Goal: Information Seeking & Learning: Learn about a topic

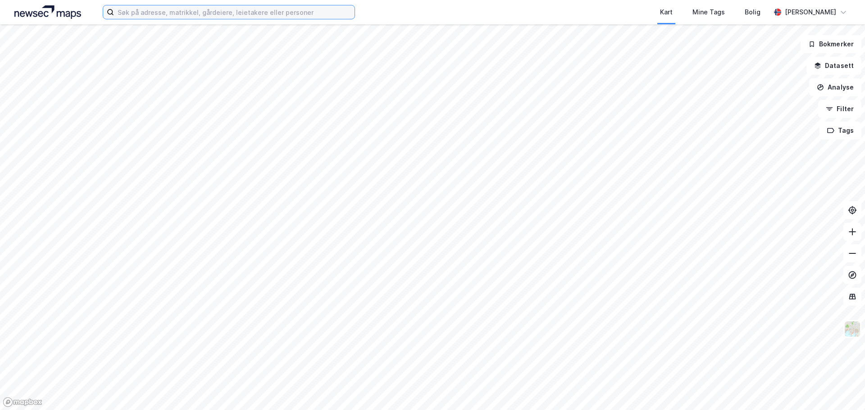
click at [145, 13] on input at bounding box center [234, 12] width 241 height 14
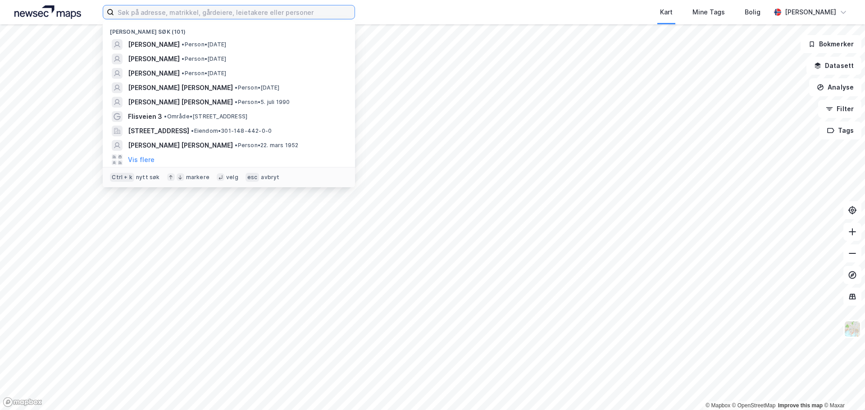
paste input "[PERSON_NAME]"
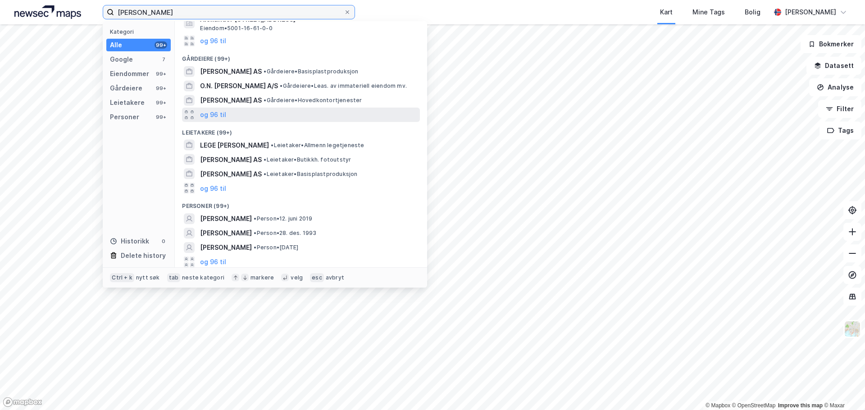
scroll to position [144, 0]
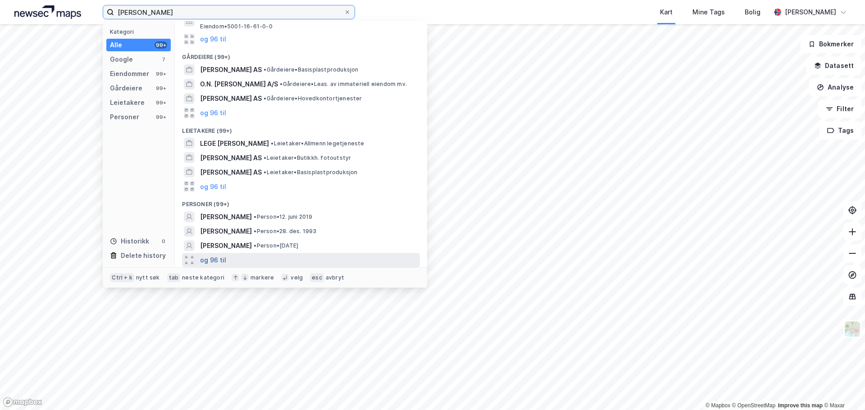
type input "[PERSON_NAME]"
click at [221, 260] on button "og 96 til" at bounding box center [213, 260] width 26 height 11
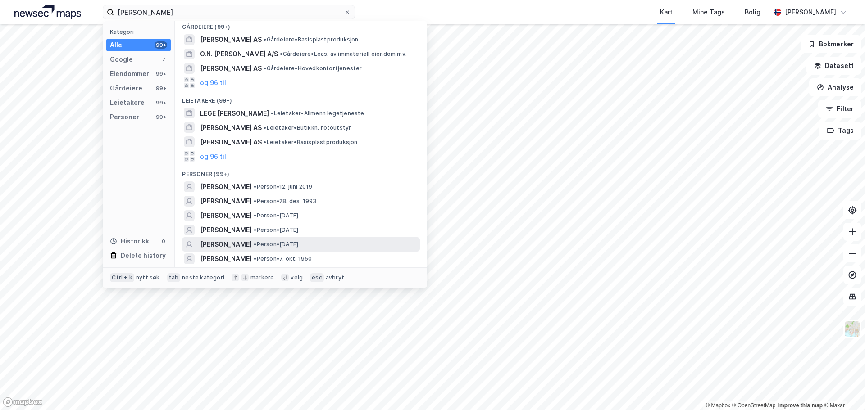
scroll to position [189, 0]
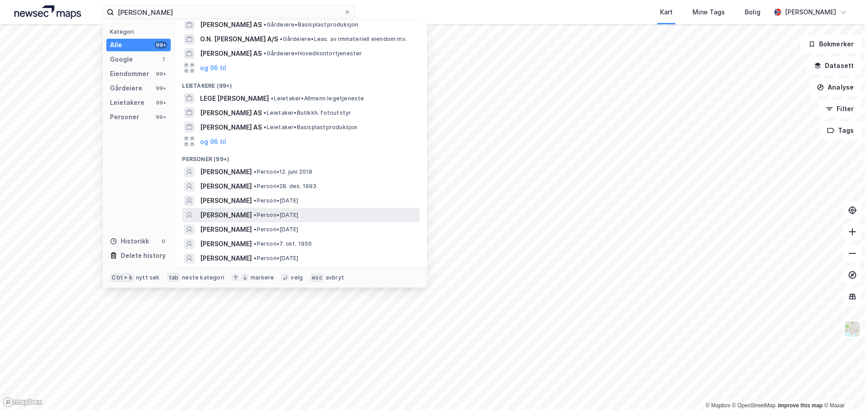
click at [256, 217] on span "•" at bounding box center [255, 215] width 3 height 7
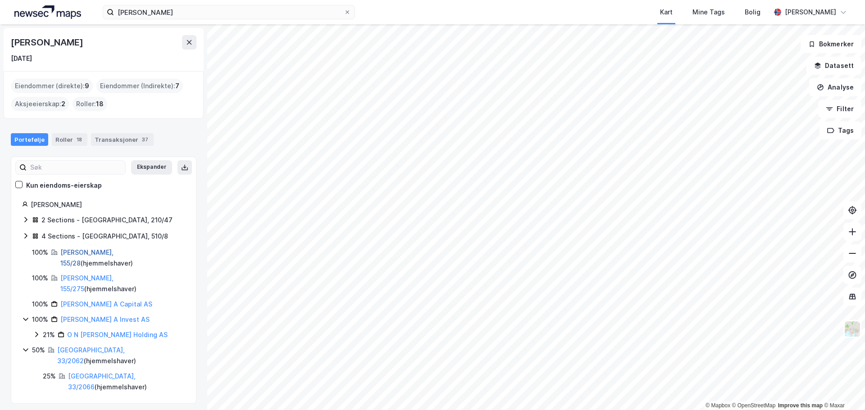
click at [74, 249] on link "[PERSON_NAME], 155/28" at bounding box center [86, 258] width 53 height 18
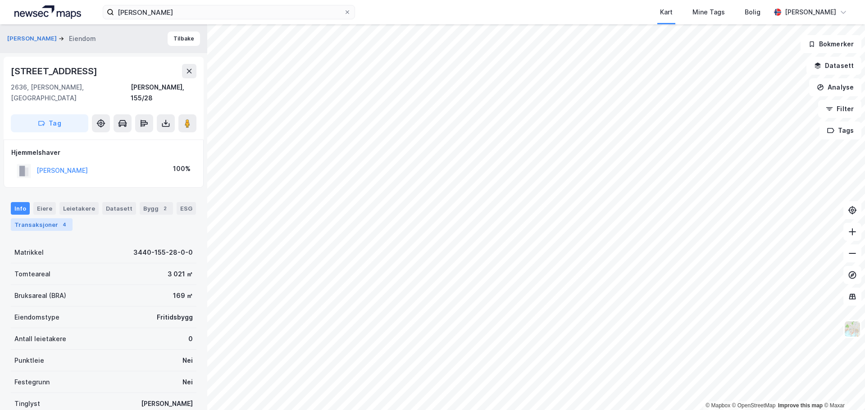
click at [60, 220] on div "4" at bounding box center [64, 224] width 9 height 9
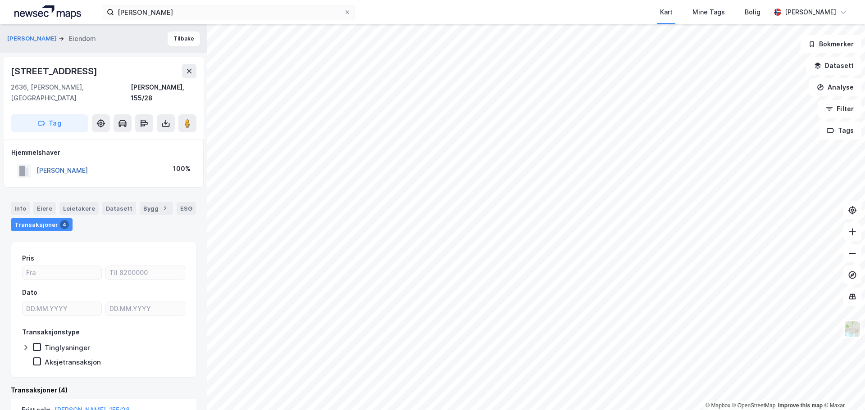
click at [0, 0] on button "[PERSON_NAME]" at bounding box center [0, 0] width 0 height 0
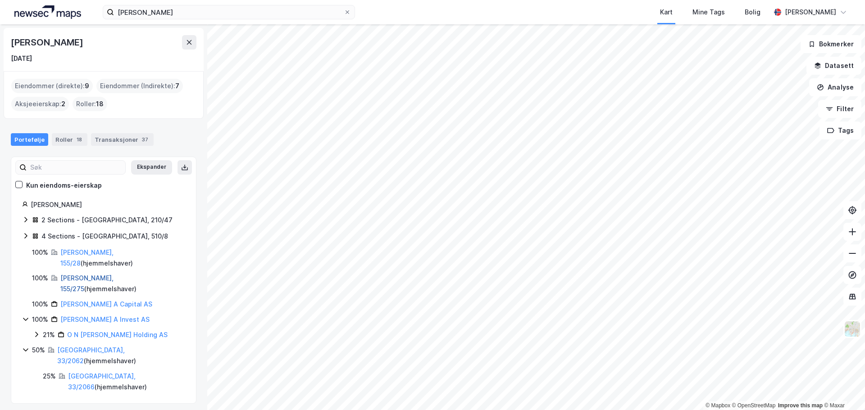
click at [69, 274] on link "[PERSON_NAME], 155/275" at bounding box center [86, 283] width 53 height 18
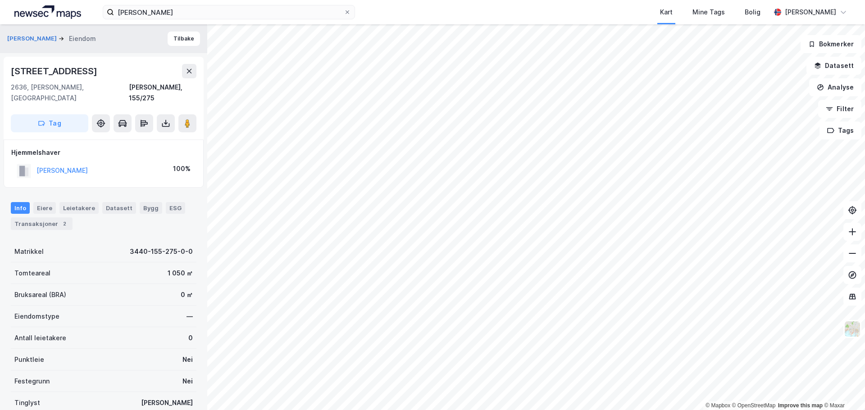
scroll to position [4, 0]
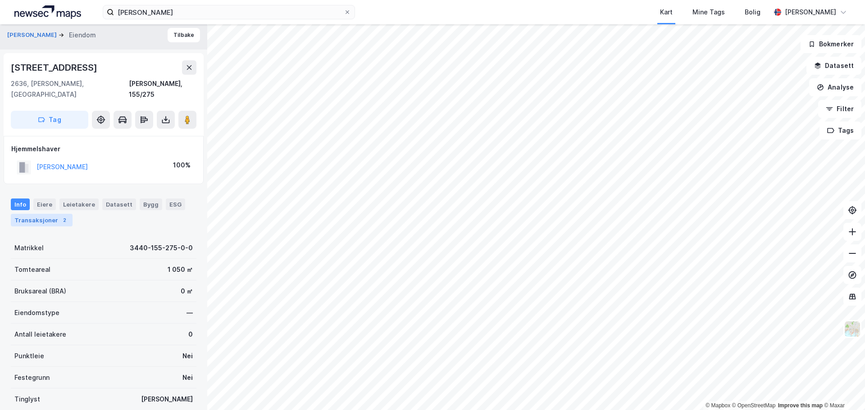
click at [46, 215] on div "Transaksjoner 2" at bounding box center [42, 220] width 62 height 13
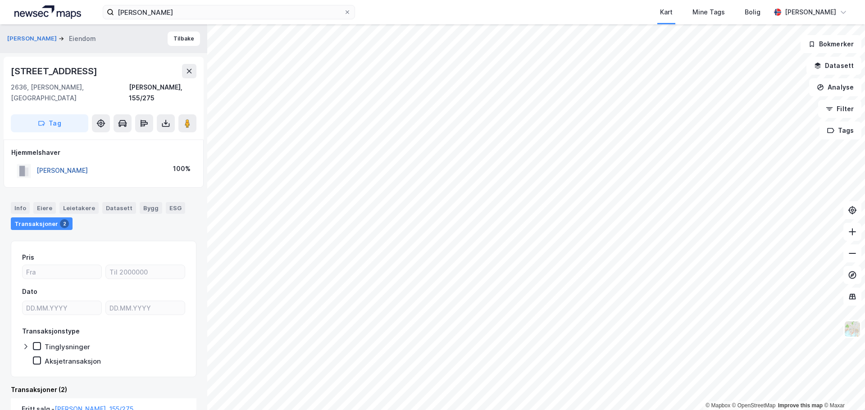
click at [0, 0] on button "[PERSON_NAME]" at bounding box center [0, 0] width 0 height 0
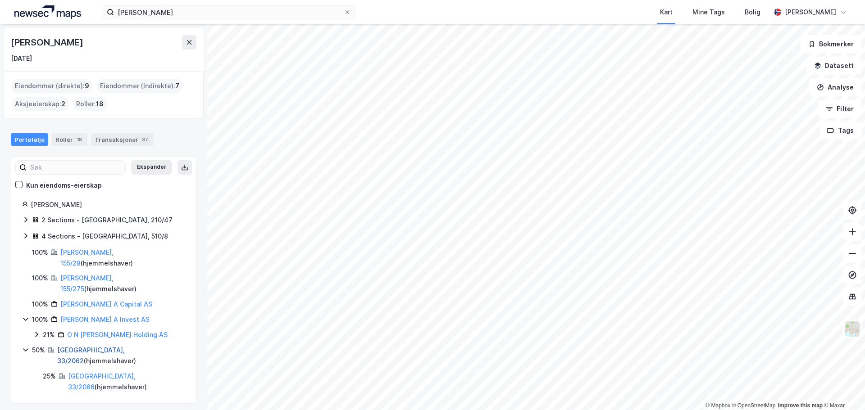
click at [82, 346] on link "[GEOGRAPHIC_DATA], 33/2062" at bounding box center [91, 355] width 68 height 18
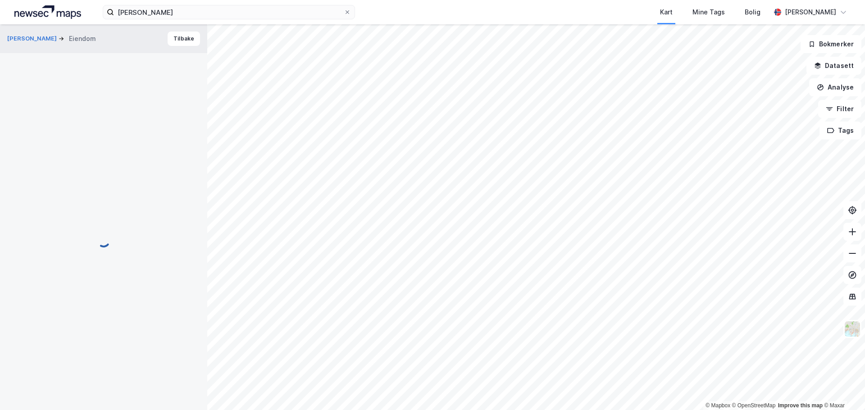
scroll to position [0, 0]
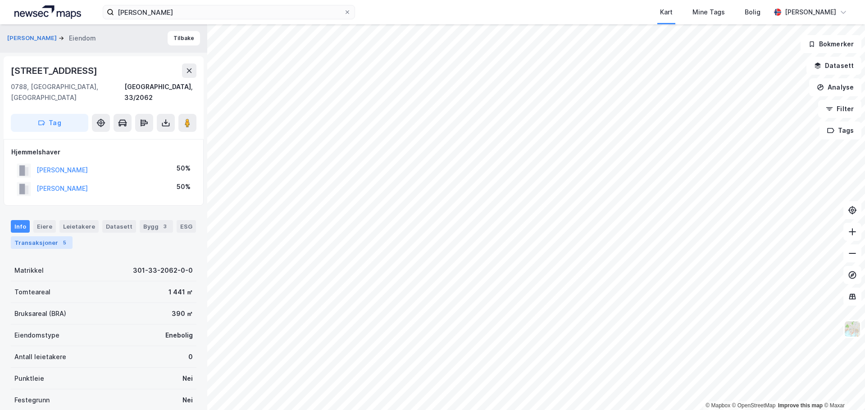
click at [38, 236] on div "Transaksjoner 5" at bounding box center [42, 242] width 62 height 13
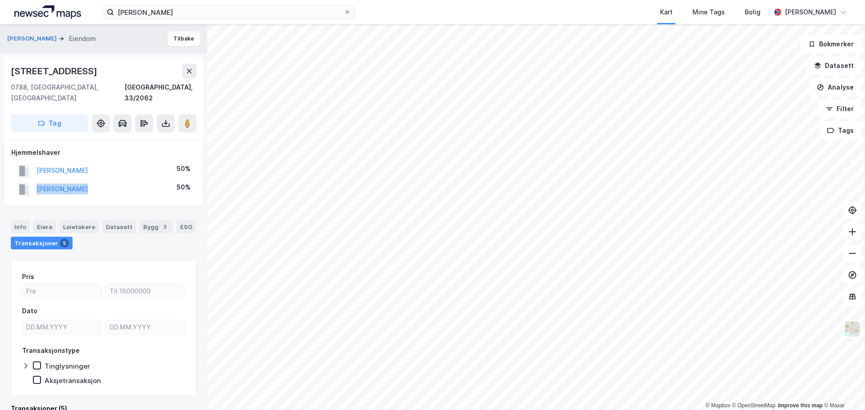
drag, startPoint x: 102, startPoint y: 179, endPoint x: 34, endPoint y: 177, distance: 68.5
click at [34, 180] on div "[PERSON_NAME] 50%" at bounding box center [103, 189] width 185 height 18
copy button "[PERSON_NAME]"
click at [63, 165] on div "[PERSON_NAME]" at bounding box center [61, 170] width 51 height 11
click at [0, 0] on button "[PERSON_NAME]" at bounding box center [0, 0] width 0 height 0
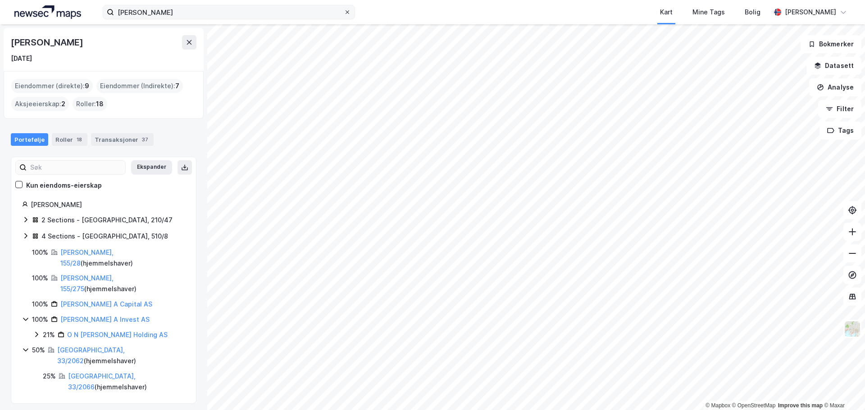
click at [346, 14] on icon at bounding box center [347, 12] width 4 height 4
click at [344, 14] on input "[PERSON_NAME]" at bounding box center [229, 12] width 230 height 14
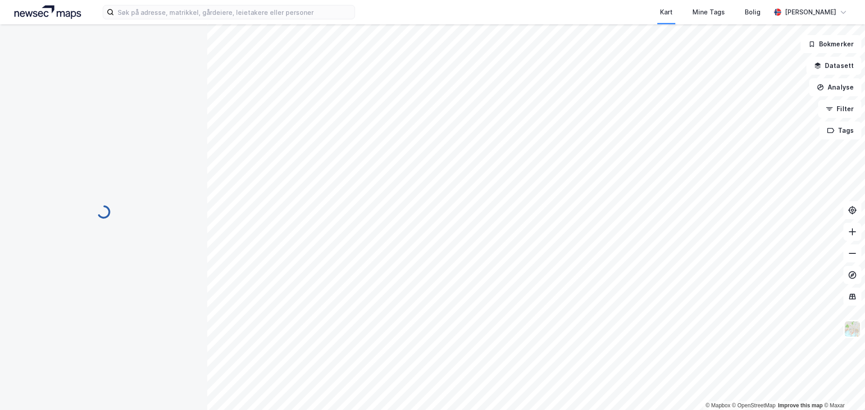
scroll to position [3, 0]
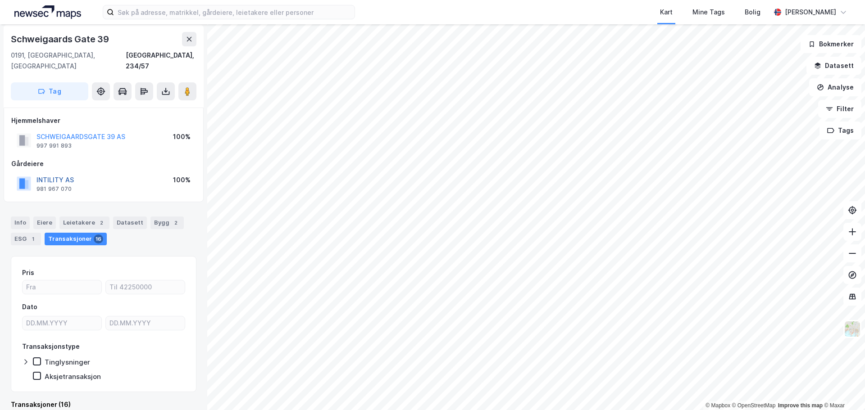
click at [0, 0] on button "INTILITY AS" at bounding box center [0, 0] width 0 height 0
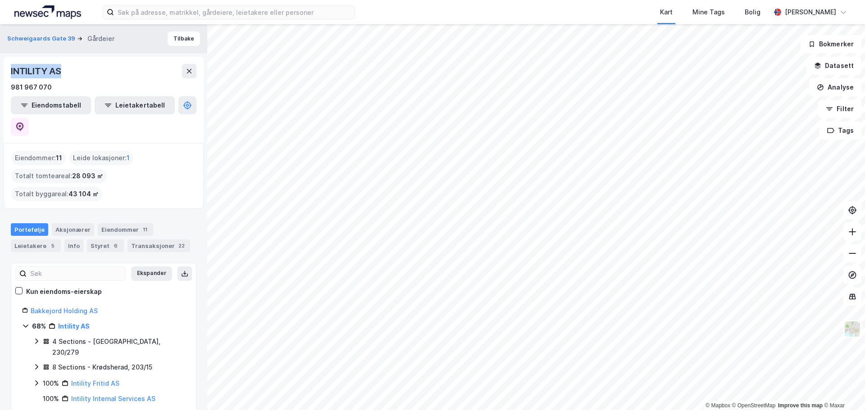
drag, startPoint x: 73, startPoint y: 74, endPoint x: 10, endPoint y: 72, distance: 62.2
click at [10, 72] on div "INTILITY AS 981 967 070 Eiendomstabell Leietakertabell" at bounding box center [104, 100] width 200 height 86
copy div "INTILITY AS"
click at [69, 323] on link "Intility AS" at bounding box center [74, 327] width 32 height 8
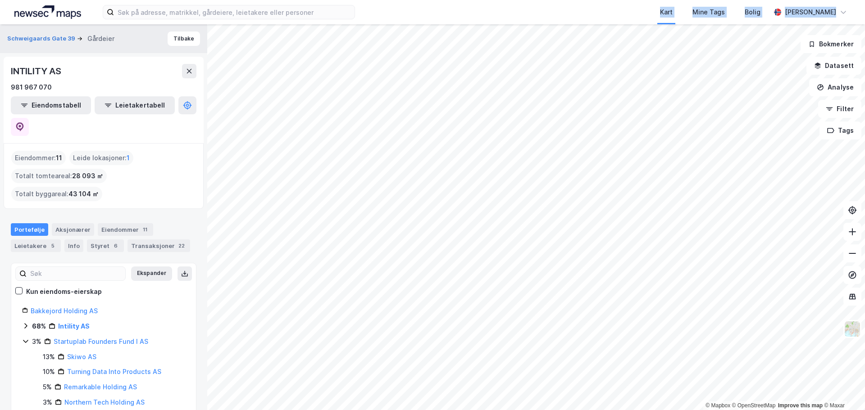
click at [553, 172] on div "Kart Mine Tags [PERSON_NAME] [PERSON_NAME] © Mapbox © OpenStreetMap Improve thi…" at bounding box center [432, 205] width 865 height 410
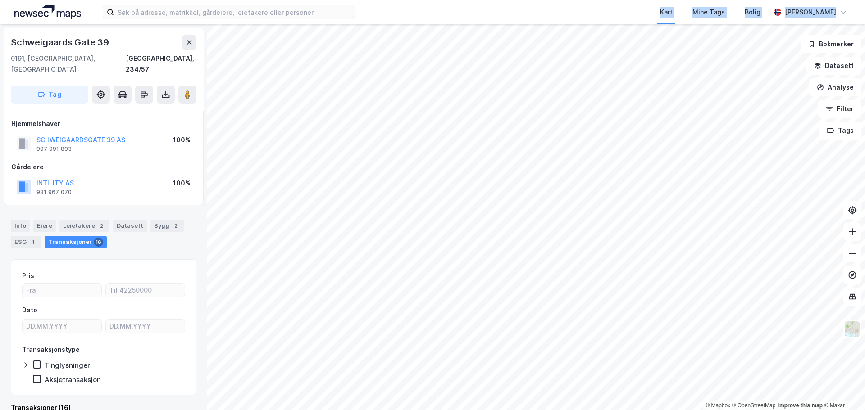
scroll to position [3, 0]
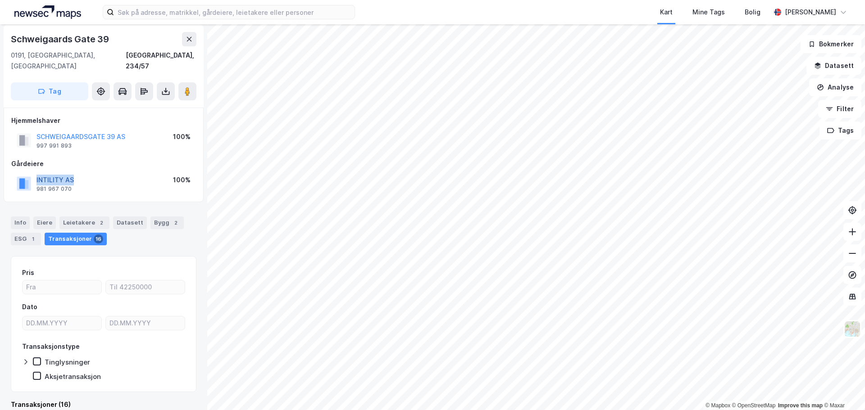
drag, startPoint x: 78, startPoint y: 168, endPoint x: 36, endPoint y: 168, distance: 41.9
click at [36, 173] on div "INTILITY AS 981 967 070 100%" at bounding box center [103, 184] width 185 height 22
copy button "INTILITY AS"
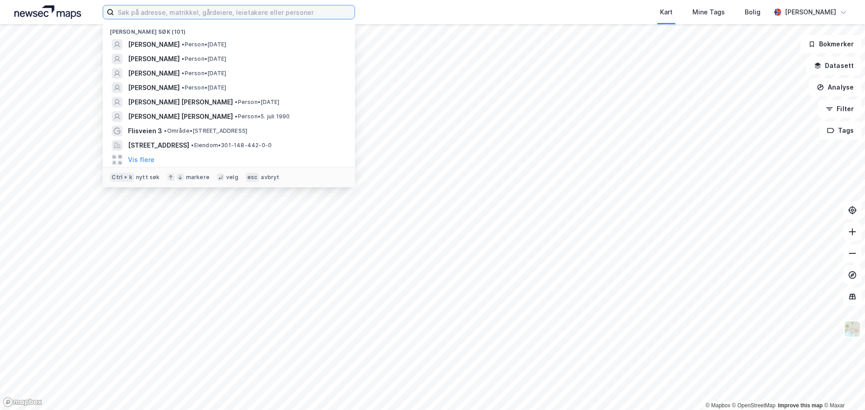
click at [228, 8] on input at bounding box center [234, 12] width 241 height 14
paste input "O N Sunde Eiendom AS"
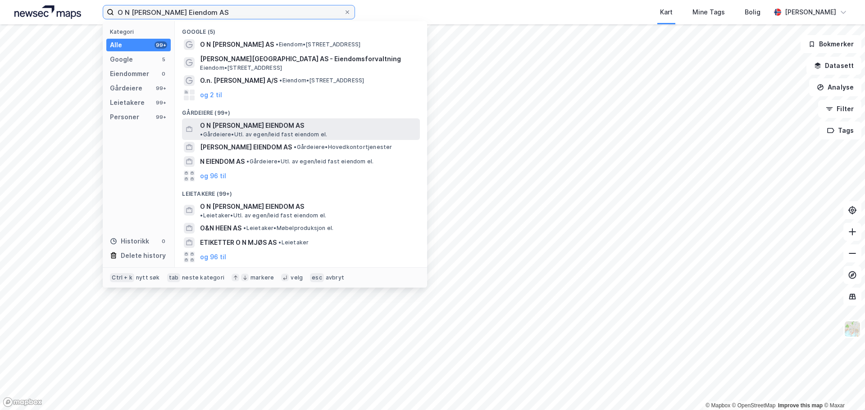
type input "O N Sunde Eiendom AS"
click at [255, 123] on span "O N [PERSON_NAME] EIENDOM AS" at bounding box center [252, 125] width 104 height 11
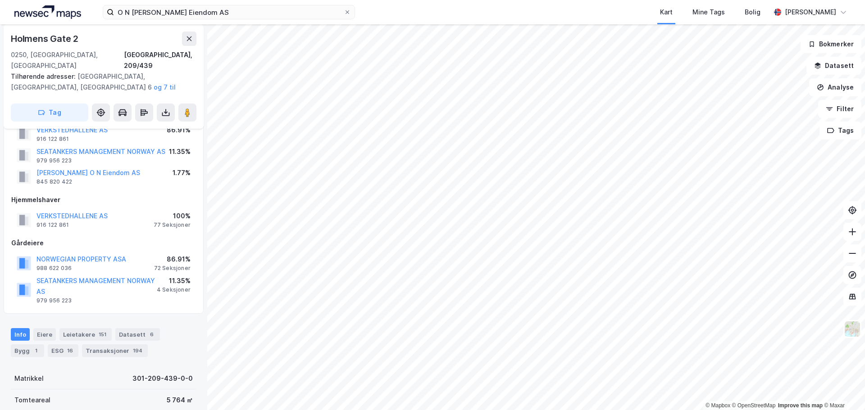
scroll to position [135, 0]
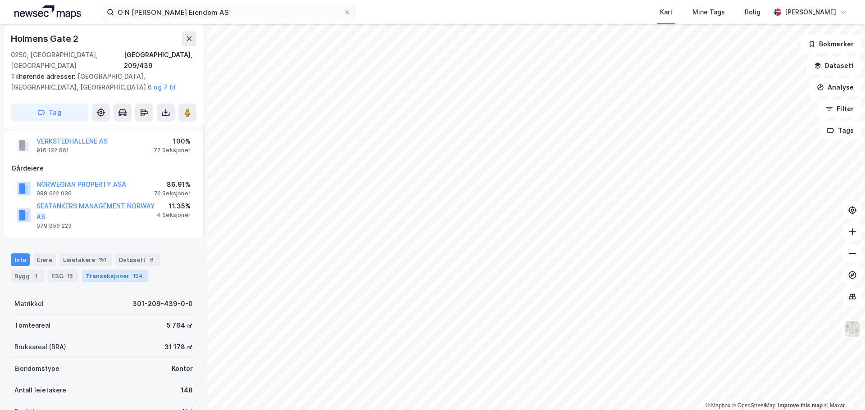
click at [111, 270] on div "Transaksjoner 194" at bounding box center [115, 276] width 66 height 13
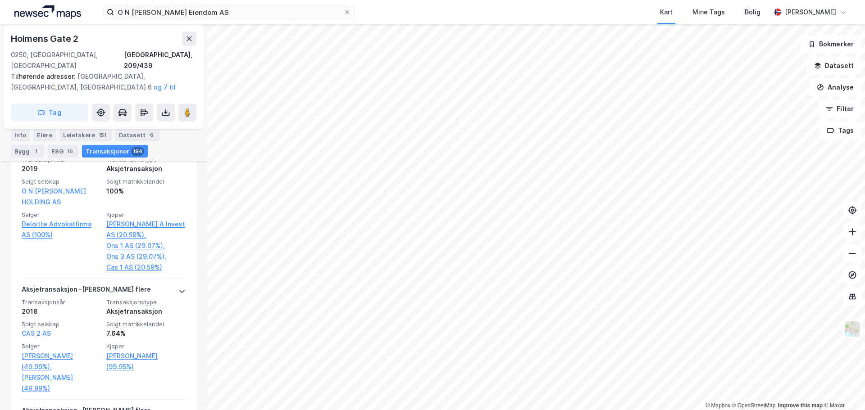
scroll to position [1347, 0]
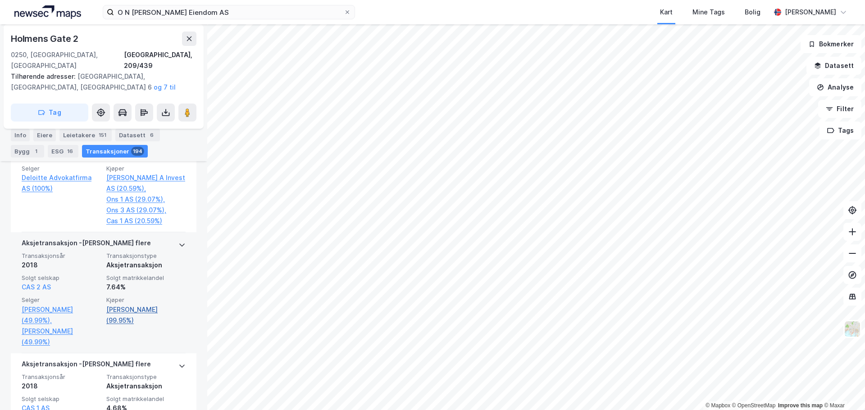
click at [147, 305] on link "Sunde Camilla (99.95%)" at bounding box center [145, 316] width 79 height 22
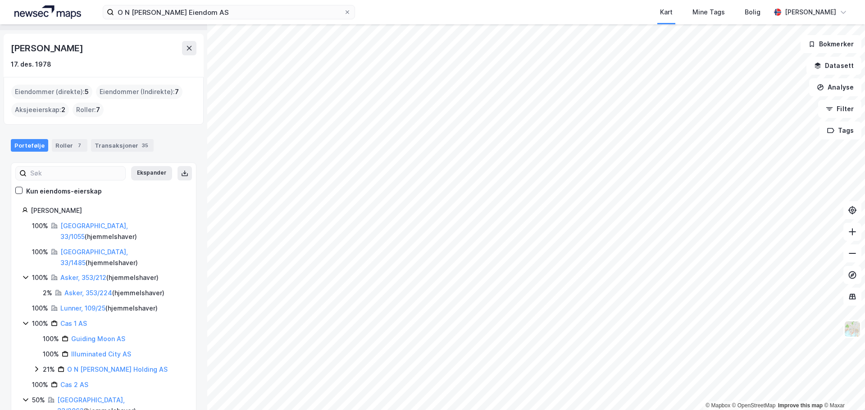
scroll to position [34, 0]
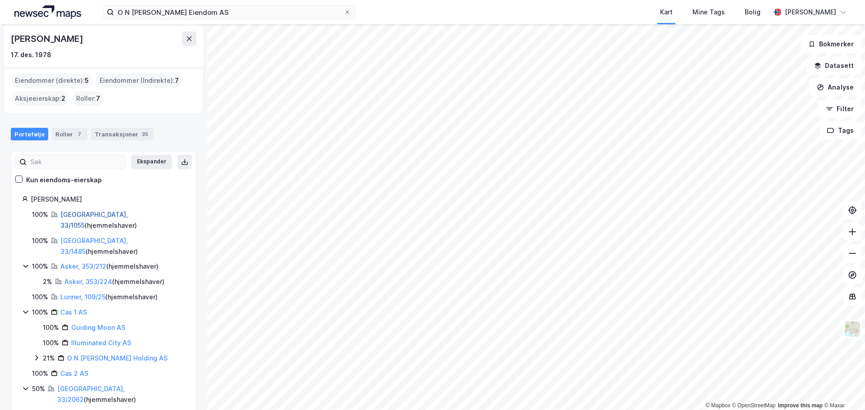
click at [76, 212] on link "Oslo, 33/1055" at bounding box center [94, 220] width 68 height 18
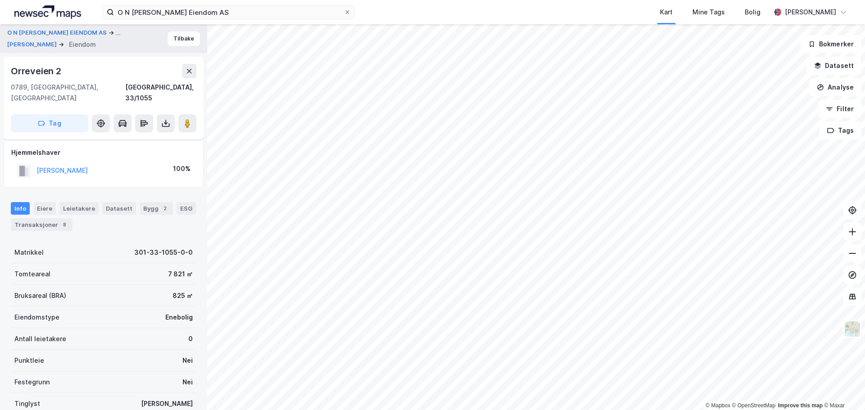
scroll to position [63, 0]
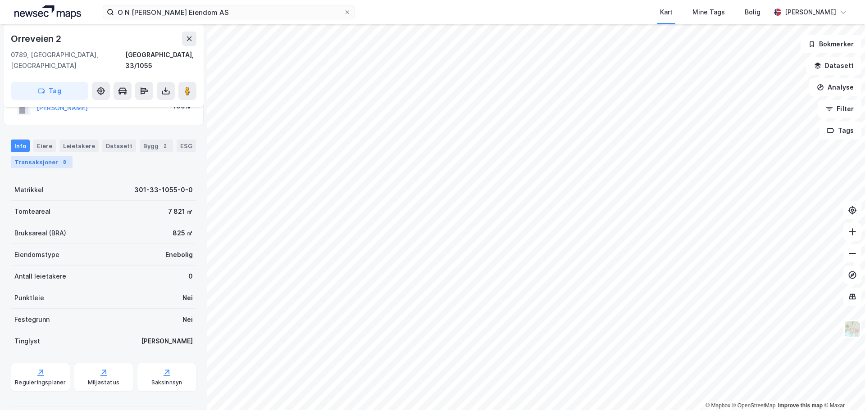
click at [47, 156] on div "Transaksjoner 8" at bounding box center [42, 162] width 62 height 13
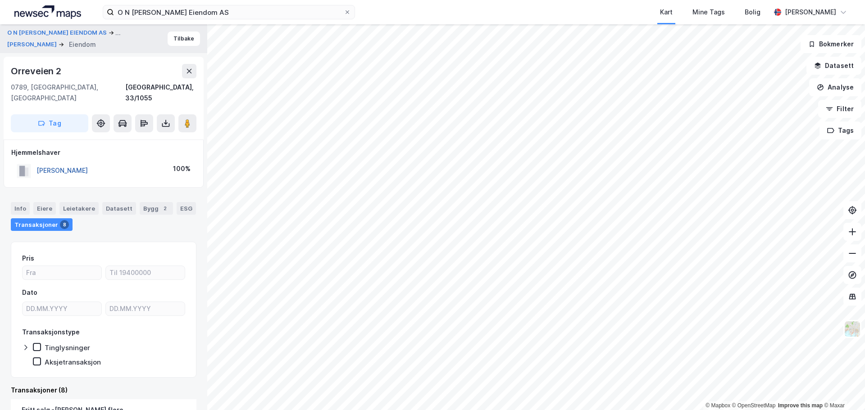
click at [0, 0] on button "[PERSON_NAME]" at bounding box center [0, 0] width 0 height 0
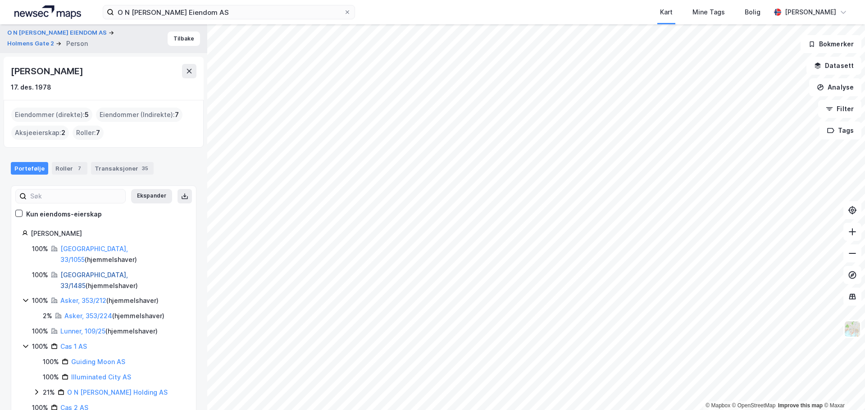
click at [77, 271] on link "Oslo, 33/1485" at bounding box center [94, 280] width 68 height 18
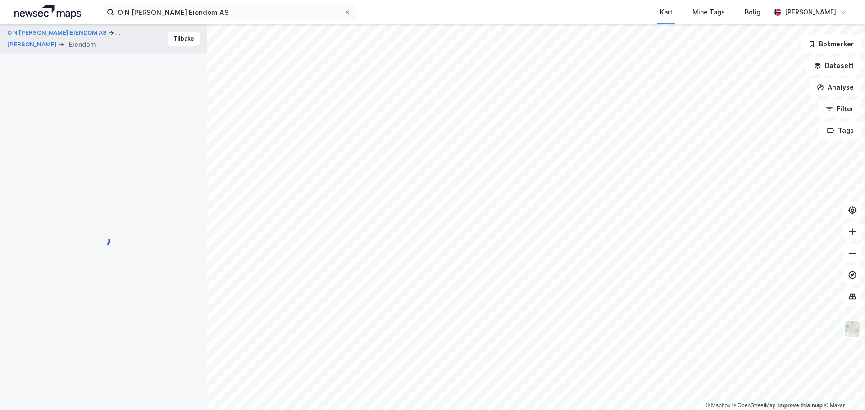
scroll to position [2, 0]
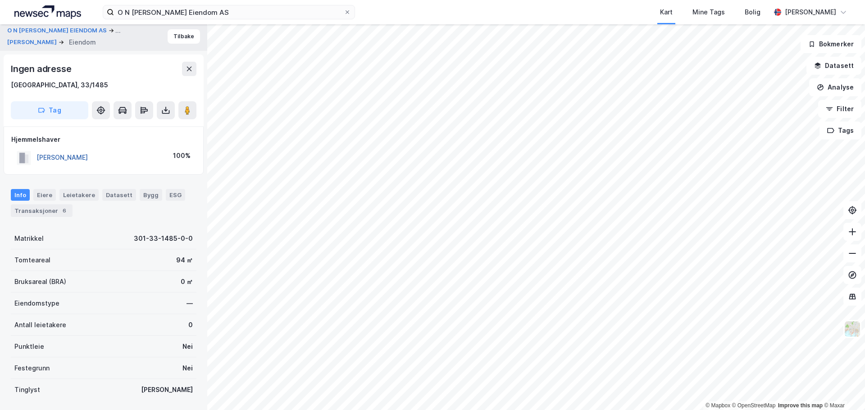
click at [0, 0] on button "[PERSON_NAME]" at bounding box center [0, 0] width 0 height 0
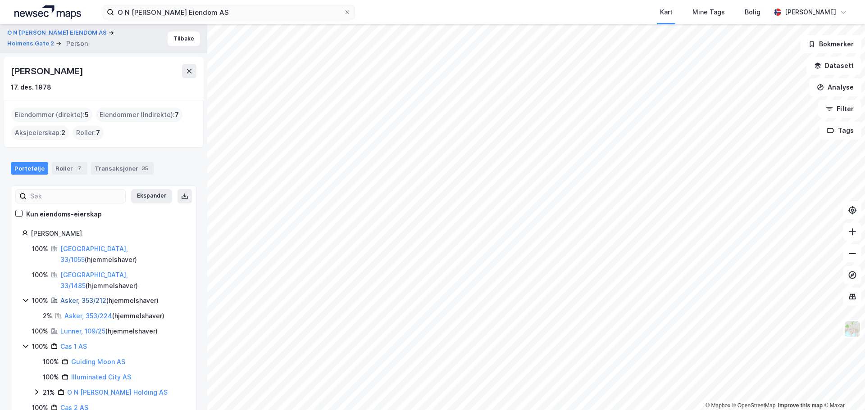
click at [73, 297] on link "Asker, 353/212" at bounding box center [83, 301] width 46 height 8
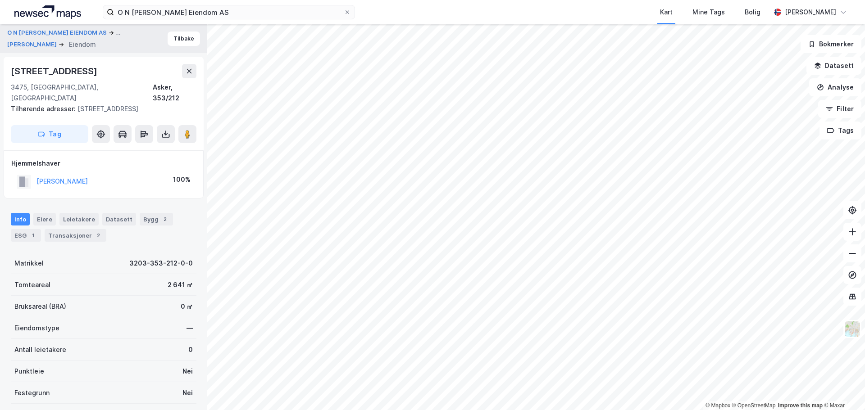
scroll to position [2, 0]
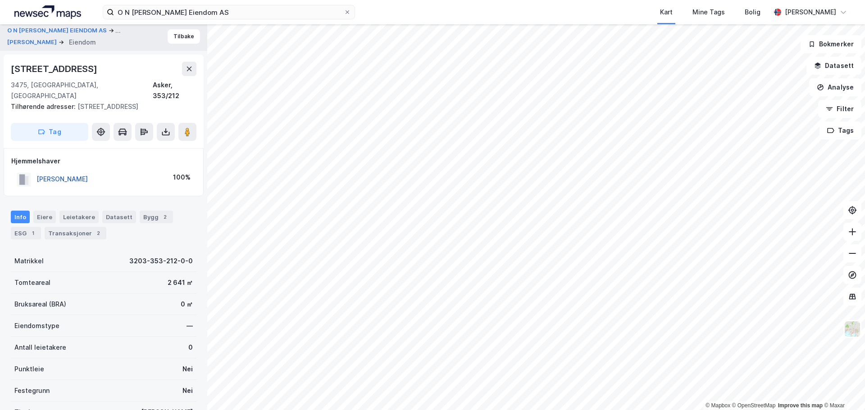
click at [0, 0] on button "[PERSON_NAME]" at bounding box center [0, 0] width 0 height 0
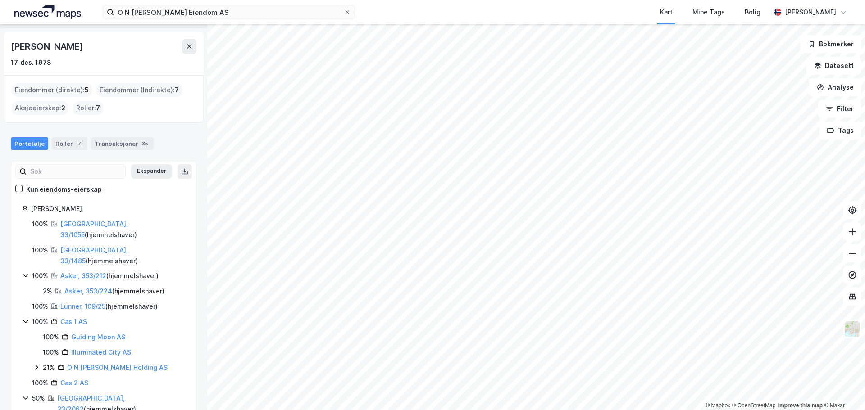
scroll to position [34, 0]
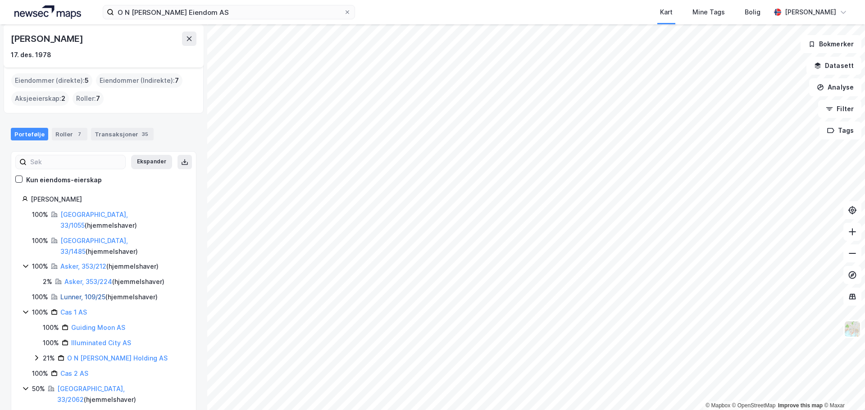
click at [72, 293] on link "Lunner, 109/25" at bounding box center [82, 297] width 45 height 8
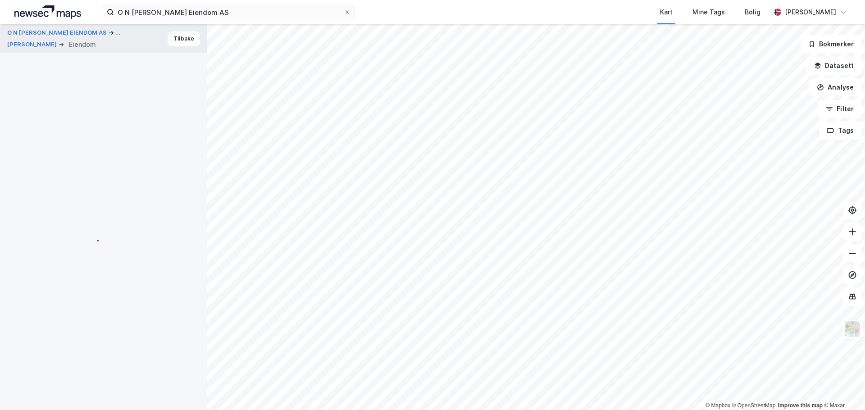
scroll to position [2, 0]
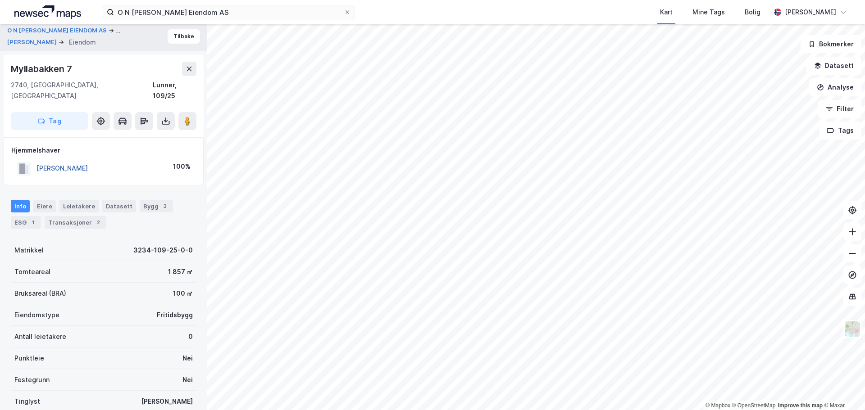
click at [0, 0] on button "[PERSON_NAME]" at bounding box center [0, 0] width 0 height 0
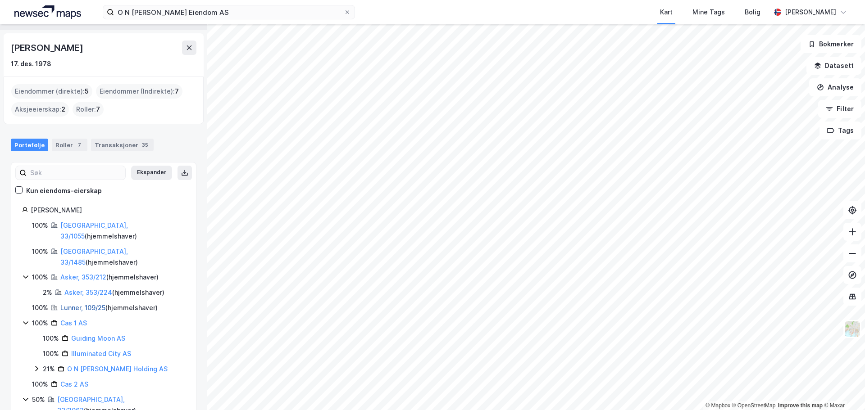
scroll to position [34, 0]
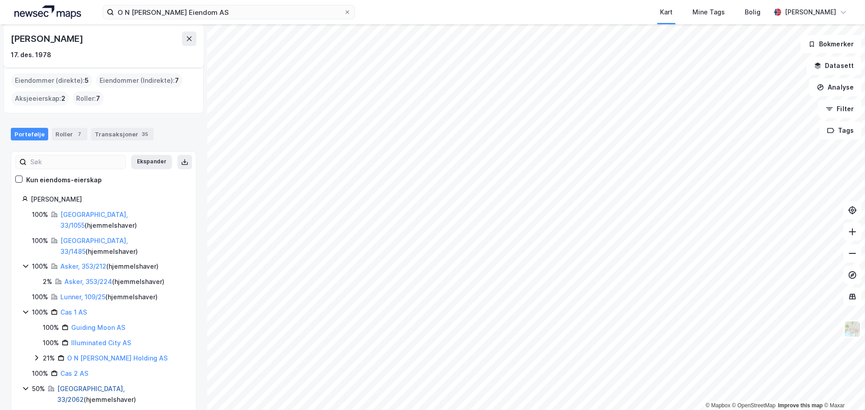
click at [69, 385] on link "[GEOGRAPHIC_DATA], 33/2062" at bounding box center [91, 394] width 68 height 18
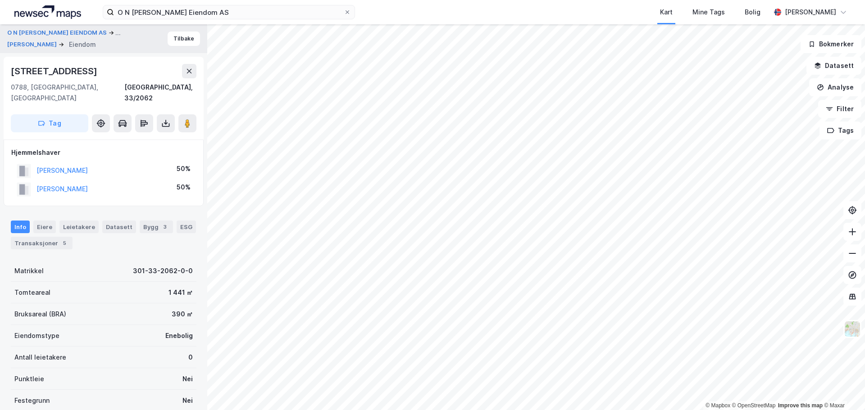
scroll to position [2, 0]
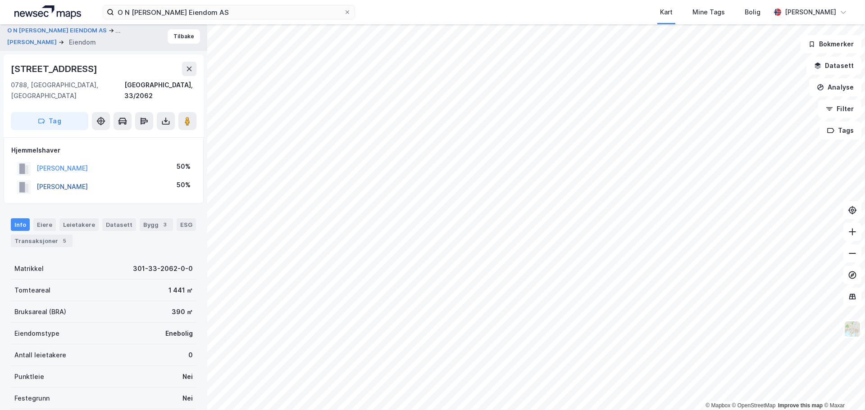
click at [0, 0] on button "[PERSON_NAME]" at bounding box center [0, 0] width 0 height 0
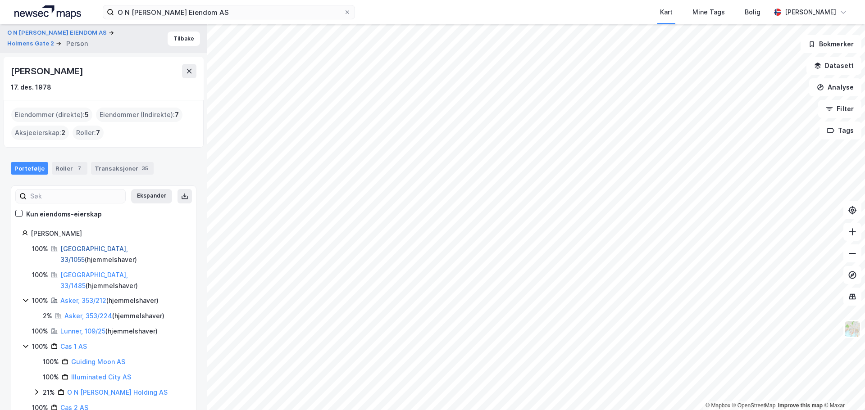
click at [84, 252] on link "Oslo, 33/1055" at bounding box center [94, 254] width 68 height 18
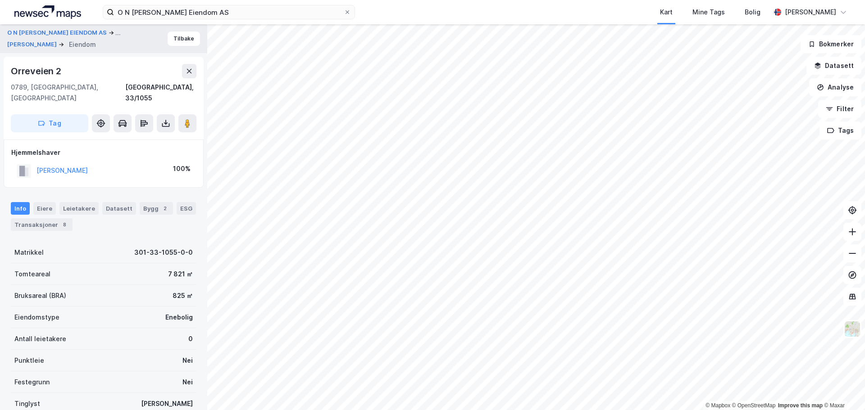
scroll to position [2, 0]
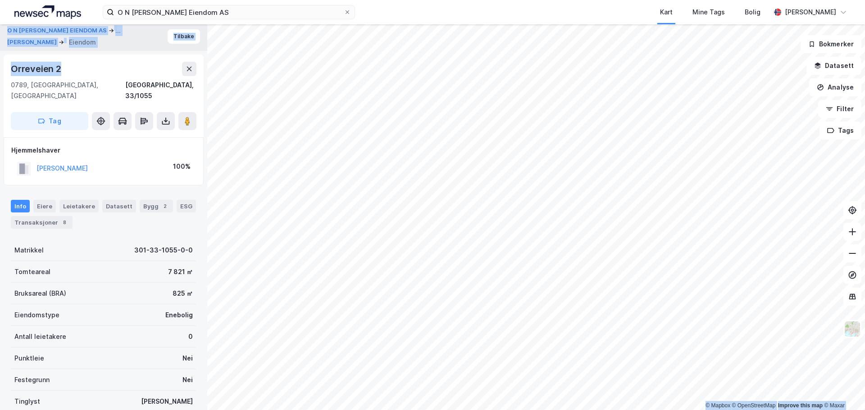
drag, startPoint x: 19, startPoint y: 70, endPoint x: 0, endPoint y: 72, distance: 19.9
click at [0, 72] on html "O N Sunde Eiendom AS Kart Mine Tags Bolig Mikkel Tefre Lunder © Mapbox © OpenSt…" at bounding box center [432, 205] width 865 height 410
copy div "© Mapbox © OpenStreetMap Improve this map © Maxar O N SUNDE EIENDOM AS ... SUND…"
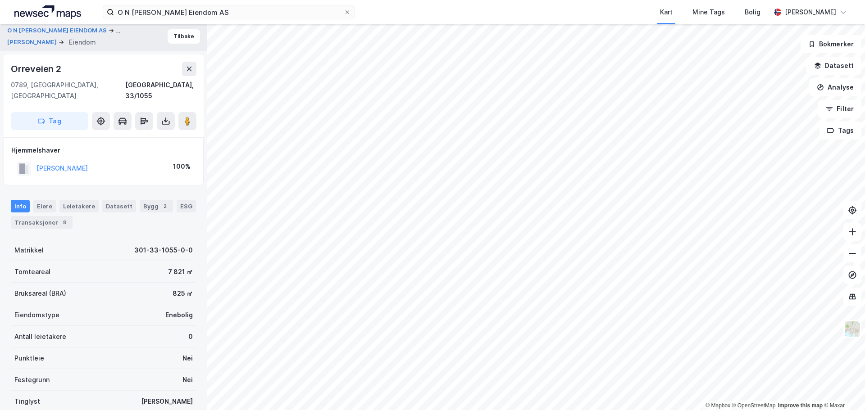
drag, startPoint x: 88, startPoint y: 78, endPoint x: 54, endPoint y: 76, distance: 34.8
click at [86, 78] on div "Orreveien 2 0789, Oslo, Oslo Oslo, 33/1055" at bounding box center [104, 82] width 186 height 40
drag, startPoint x: 60, startPoint y: 71, endPoint x: 10, endPoint y: 71, distance: 50.5
click at [10, 71] on div "Orreveien 2 0789, Oslo, Oslo Oslo, 33/1055 Tag" at bounding box center [104, 96] width 200 height 83
copy div "Orreveien 2"
